Goal: Task Accomplishment & Management: Complete application form

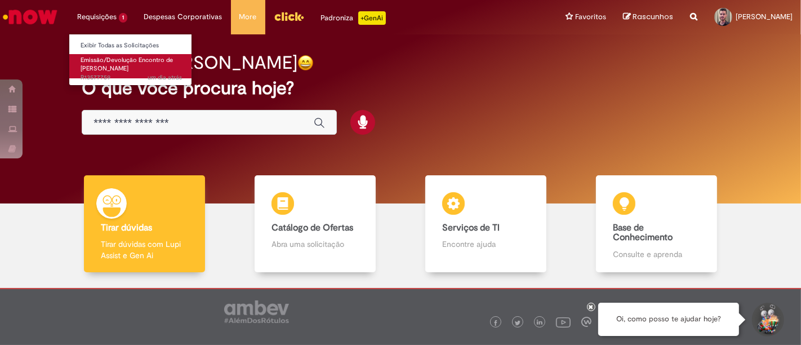
click at [130, 61] on span "Emissão/Devolução Encontro de [PERSON_NAME]" at bounding box center [127, 64] width 92 height 17
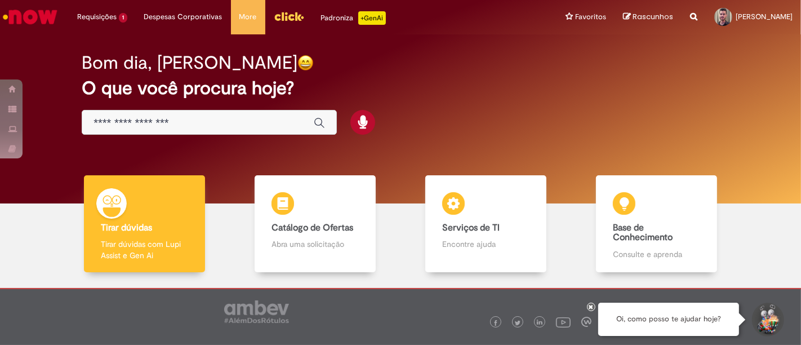
click at [408, 115] on div "Bom dia, [PERSON_NAME] O que você procura hoje?" at bounding box center [400, 94] width 677 height 96
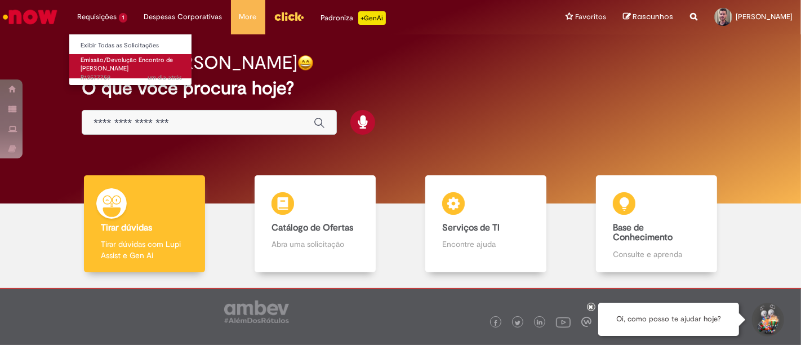
click at [133, 68] on link "Emissão/Devolução Encontro de Contas Fornecedor um dia atrás um dia atrás R1357…" at bounding box center [131, 66] width 124 height 24
click at [112, 59] on span "Emissão/Devolução Encontro de [PERSON_NAME]" at bounding box center [127, 64] width 92 height 17
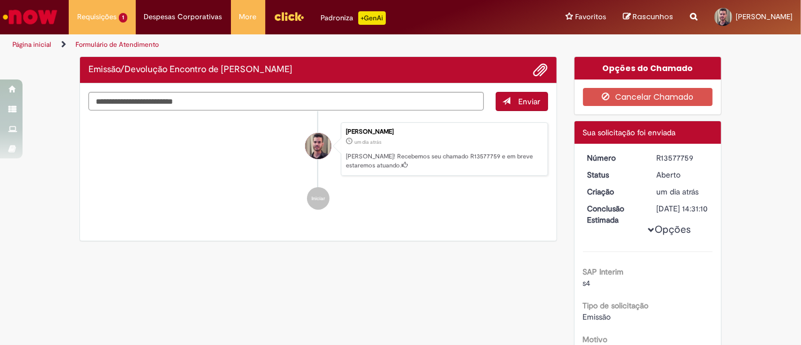
click at [325, 85] on div "Enviar [PERSON_NAME] um dia atrás um dia atrás [PERSON_NAME]! Recebemos seu cha…" at bounding box center [318, 162] width 477 height 158
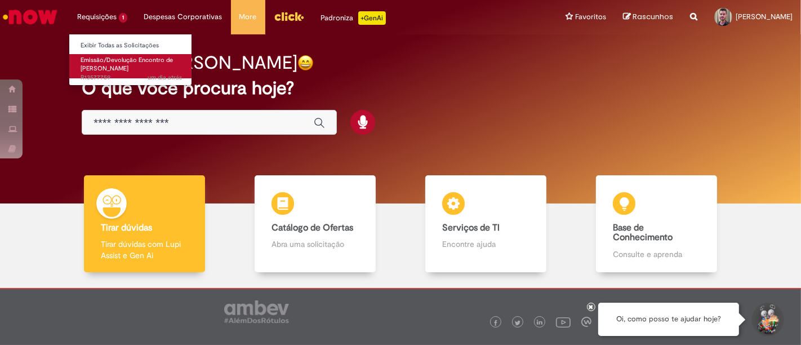
click at [112, 69] on span "Emissão/Devolução Encontro de [PERSON_NAME]" at bounding box center [127, 64] width 92 height 17
click at [109, 61] on span "Emissão/Devolução Encontro de [PERSON_NAME]" at bounding box center [127, 64] width 92 height 17
click at [107, 63] on span "Emissão/Devolução Encontro de [PERSON_NAME]" at bounding box center [127, 64] width 92 height 17
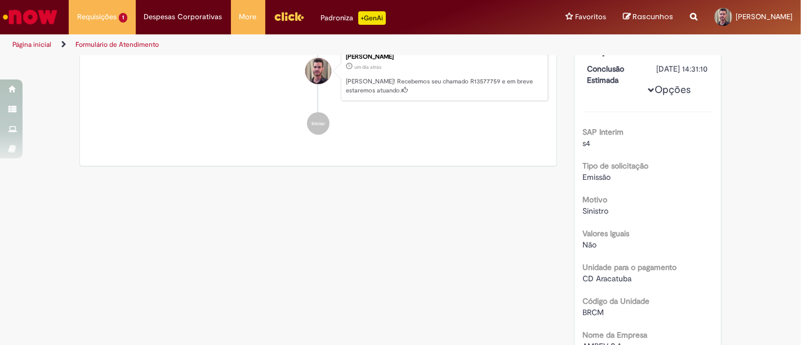
scroll to position [63, 0]
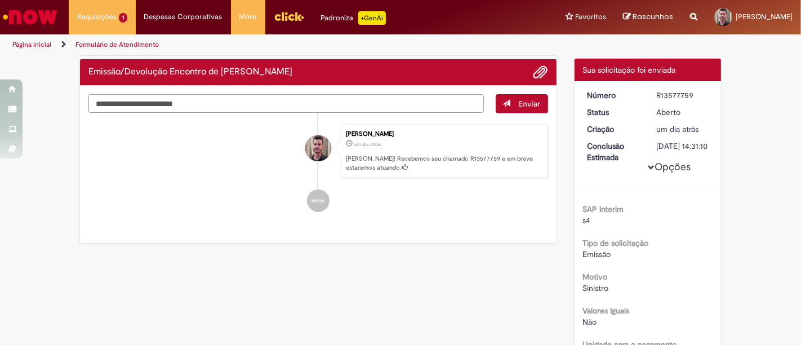
click at [648, 171] on span "Opções para R13577759" at bounding box center [651, 167] width 7 height 7
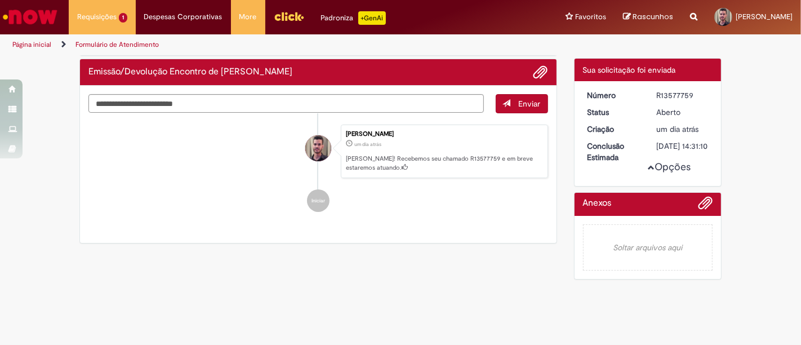
scroll to position [79, 0]
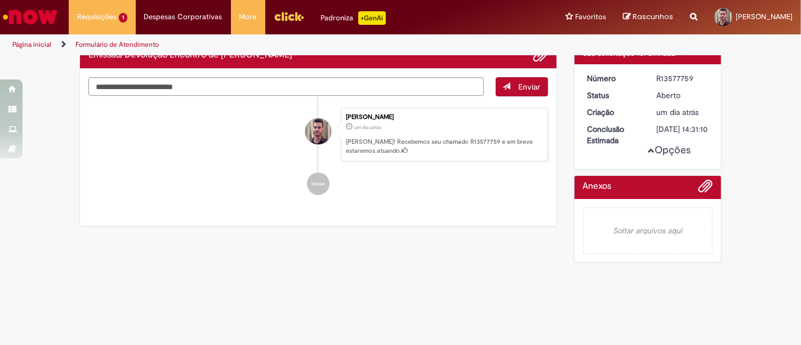
click at [648, 154] on span "Opções para R13577759" at bounding box center [651, 150] width 7 height 7
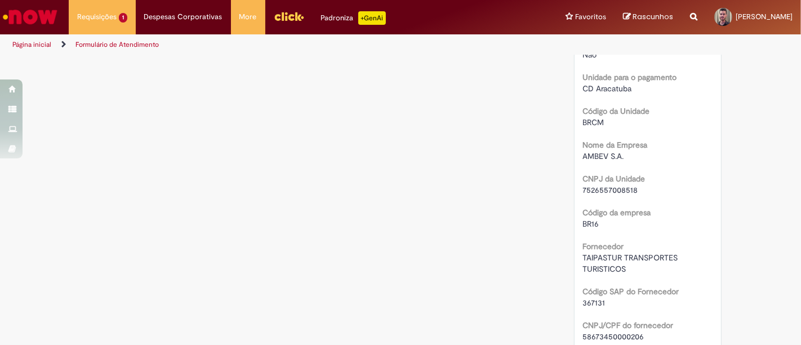
scroll to position [643, 0]
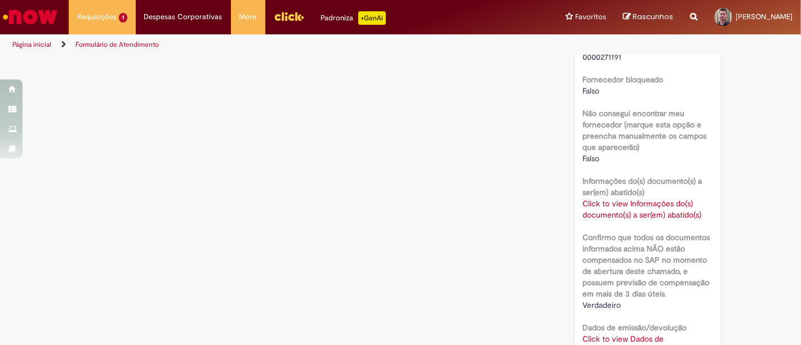
click at [636, 220] on link "Click to view Informações do(s) documento(s) a ser(em) abatido(s)" at bounding box center [642, 208] width 119 height 21
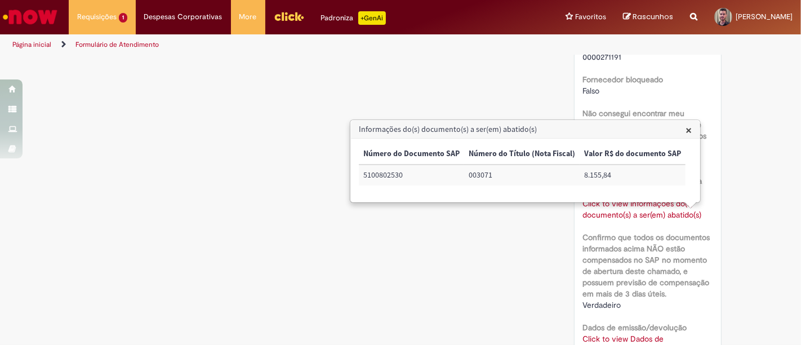
click at [643, 237] on div "SAP Interim s4 Tipo de solicitação Emissão Motivo Sinistro Valores Iguais Não U…" at bounding box center [648, 106] width 130 height 995
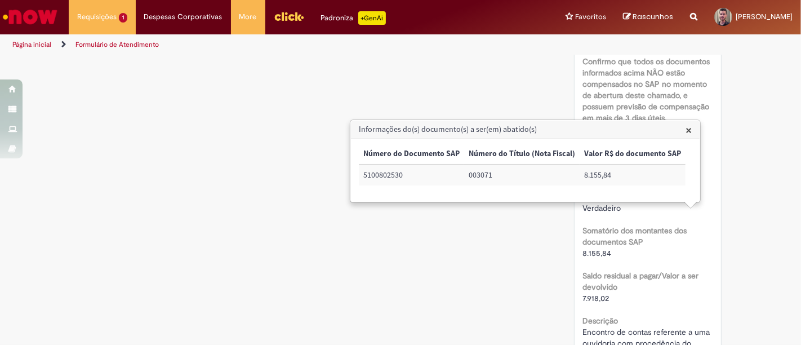
scroll to position [830, 0]
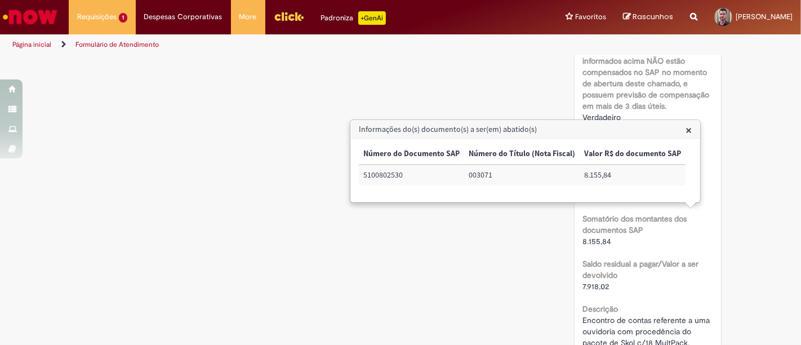
click at [685, 132] on span "×" at bounding box center [688, 129] width 6 height 15
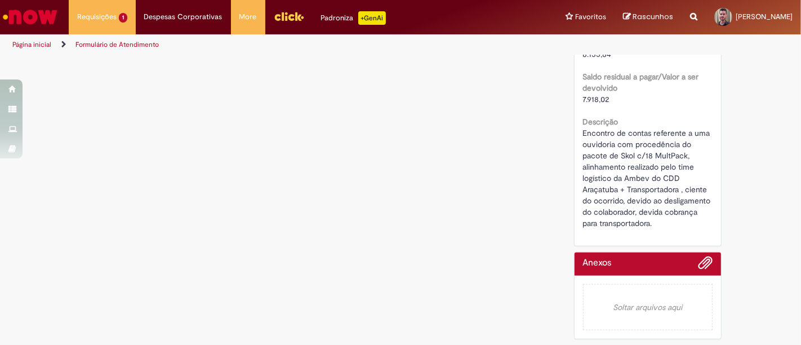
scroll to position [963, 0]
click at [631, 226] on span "Encontro de contas referente a uma ouvidoria com procedência do pacote de Skol …" at bounding box center [648, 178] width 130 height 100
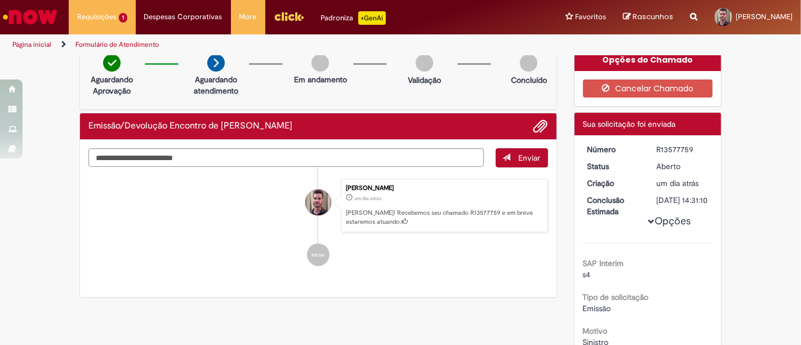
scroll to position [0, 0]
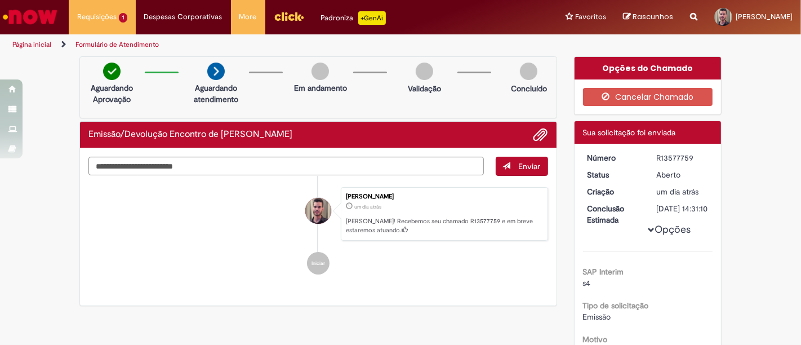
click at [684, 59] on div "Opções do Chamado" at bounding box center [648, 68] width 147 height 23
click at [635, 69] on div "Opções do Chamado" at bounding box center [648, 68] width 147 height 23
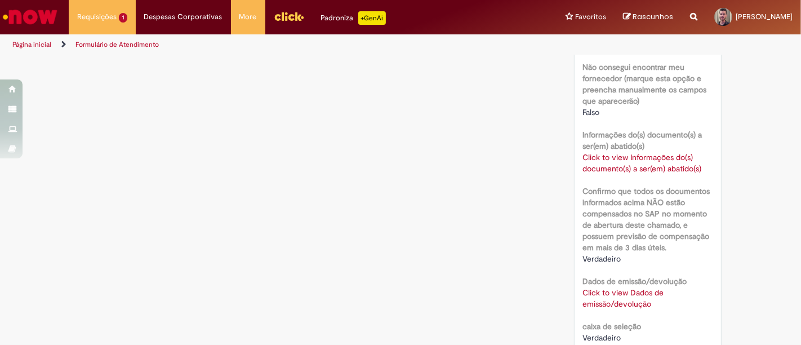
scroll to position [688, 0]
click at [632, 174] on link "Click to view Informações do(s) documento(s) a ser(em) abatido(s)" at bounding box center [642, 163] width 119 height 21
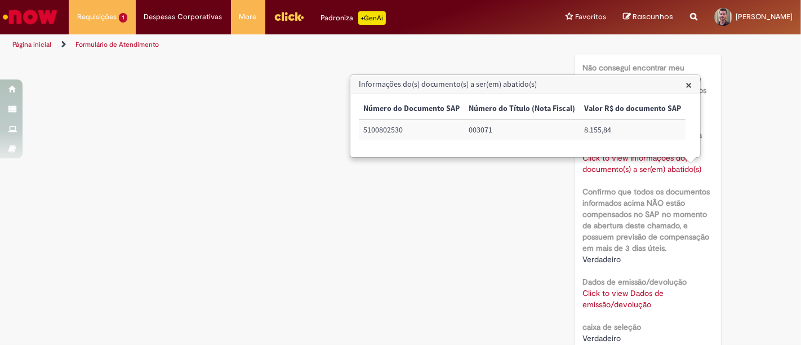
click at [633, 202] on b "Confirmo que todos os documentos informados acima NÃO estão compensados no SAP …" at bounding box center [646, 219] width 127 height 66
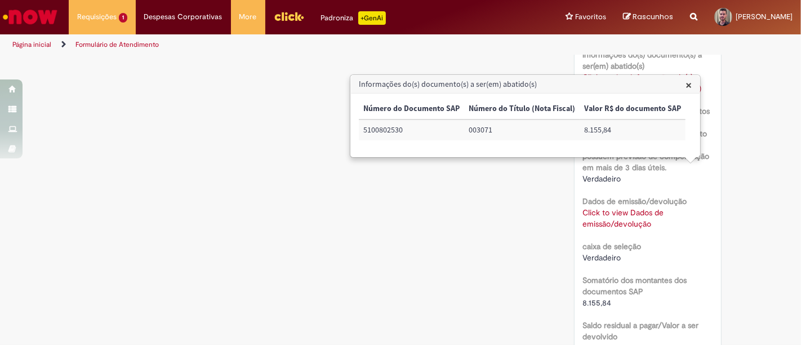
scroll to position [751, 0]
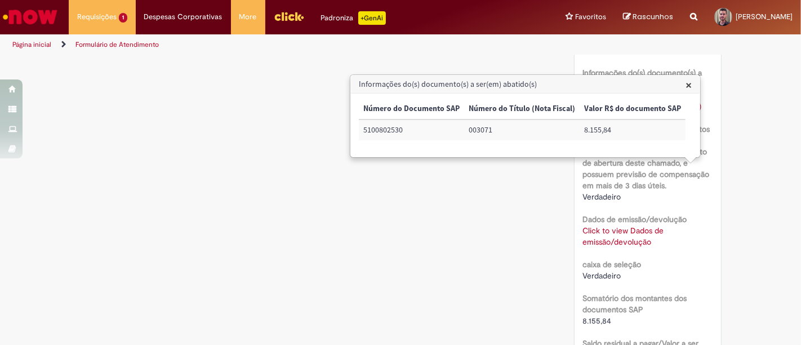
click at [636, 243] on link "Click to view Dados de emissão/devolução" at bounding box center [623, 235] width 81 height 21
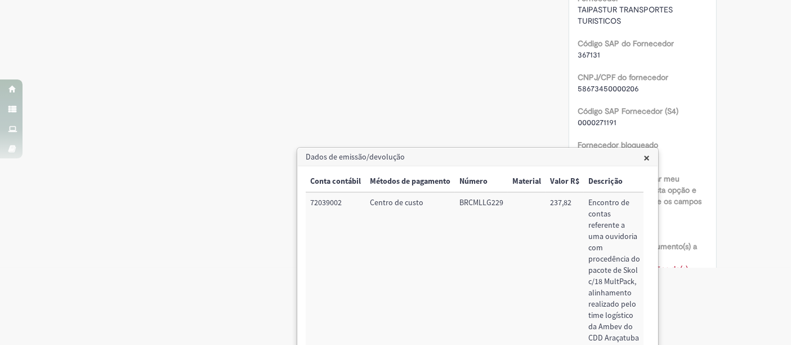
scroll to position [0, 0]
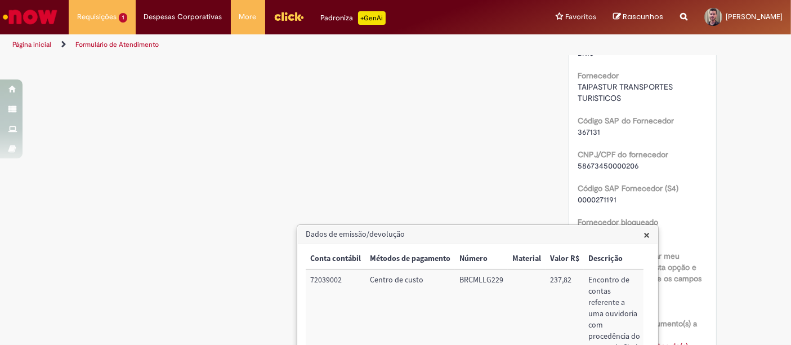
click at [683, 137] on div "367131" at bounding box center [643, 131] width 130 height 11
click at [646, 237] on span "×" at bounding box center [647, 234] width 6 height 15
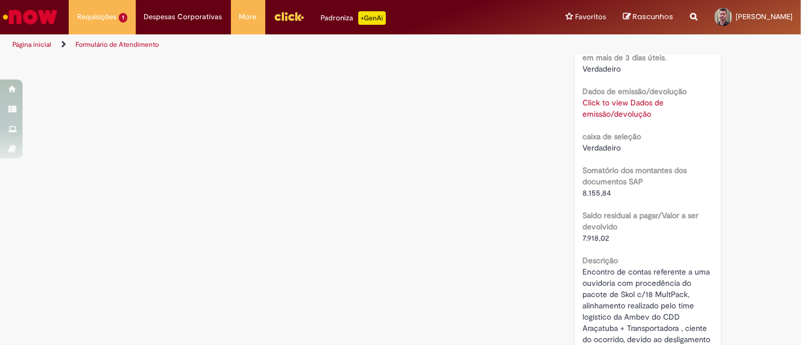
scroll to position [859, 0]
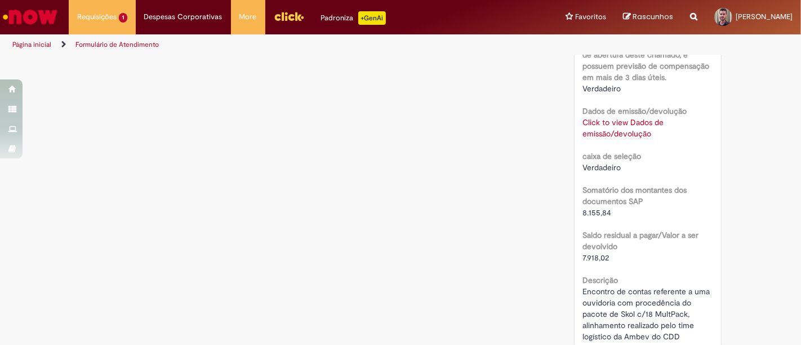
click at [611, 139] on link "Click to view Dados de emissão/devolução" at bounding box center [623, 127] width 81 height 21
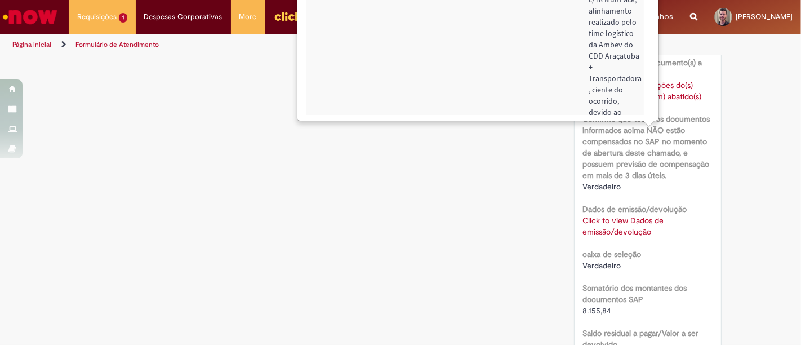
scroll to position [734, 0]
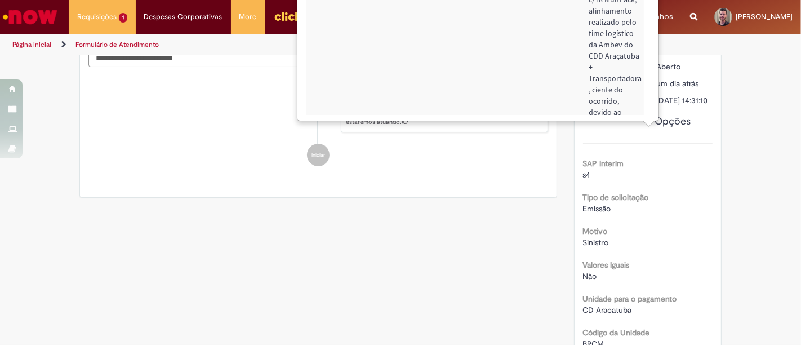
scroll to position [0, 0]
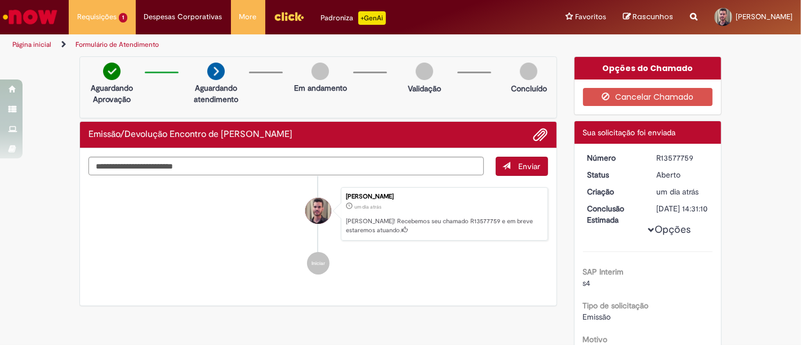
scroll to position [796, 0]
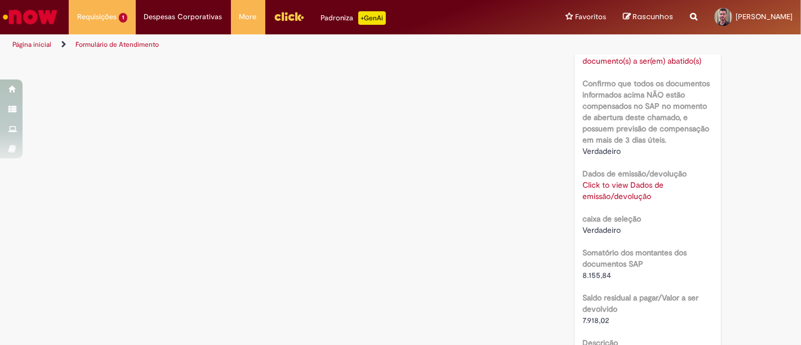
click at [626, 59] on link "Click to view Informações do(s) documento(s) a ser(em) abatido(s)" at bounding box center [642, 54] width 119 height 21
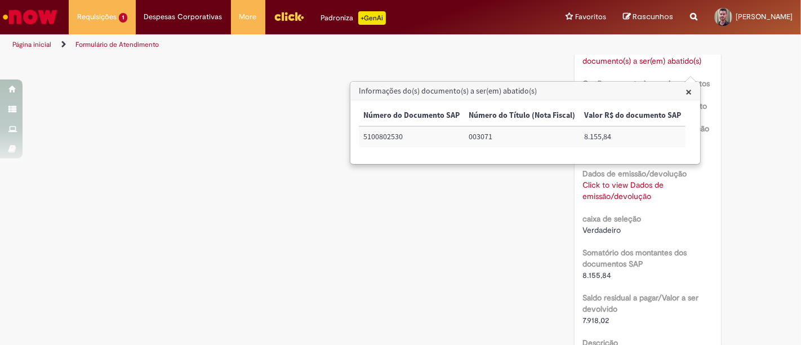
click at [658, 179] on b "Dados de emissão/devolução" at bounding box center [635, 173] width 104 height 10
click at [685, 90] on span "×" at bounding box center [688, 91] width 6 height 15
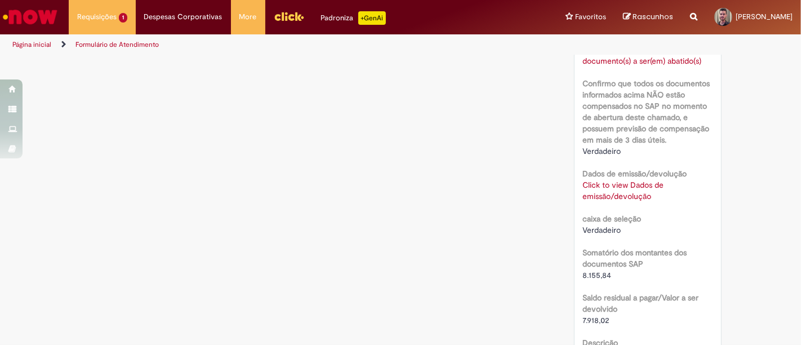
scroll to position [796, 0]
click at [646, 66] on link "Click to view Informações do(s) documento(s) a ser(em) abatido(s)" at bounding box center [642, 55] width 119 height 21
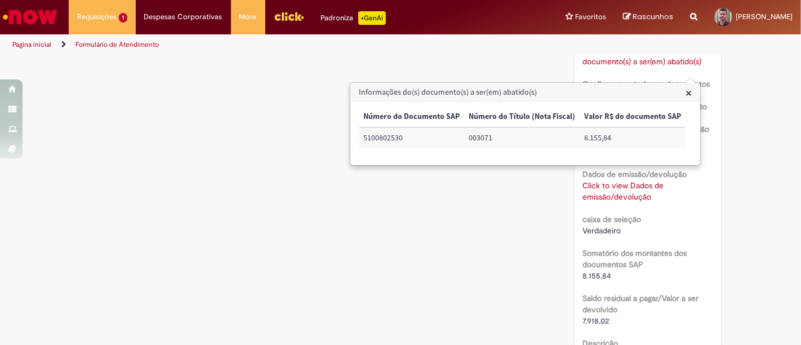
click at [685, 98] on span "×" at bounding box center [688, 92] width 6 height 15
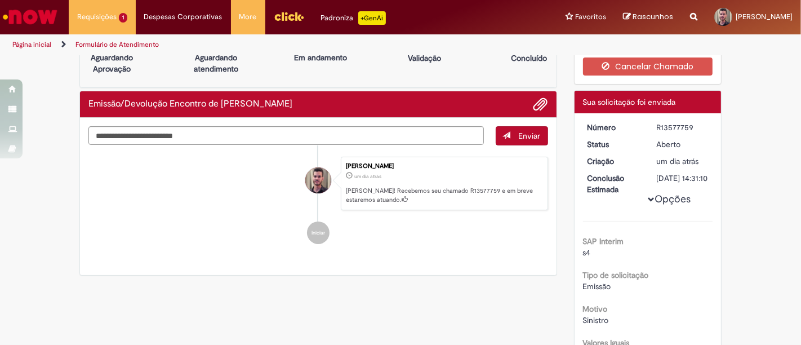
scroll to position [0, 0]
